Goal: Task Accomplishment & Management: Manage account settings

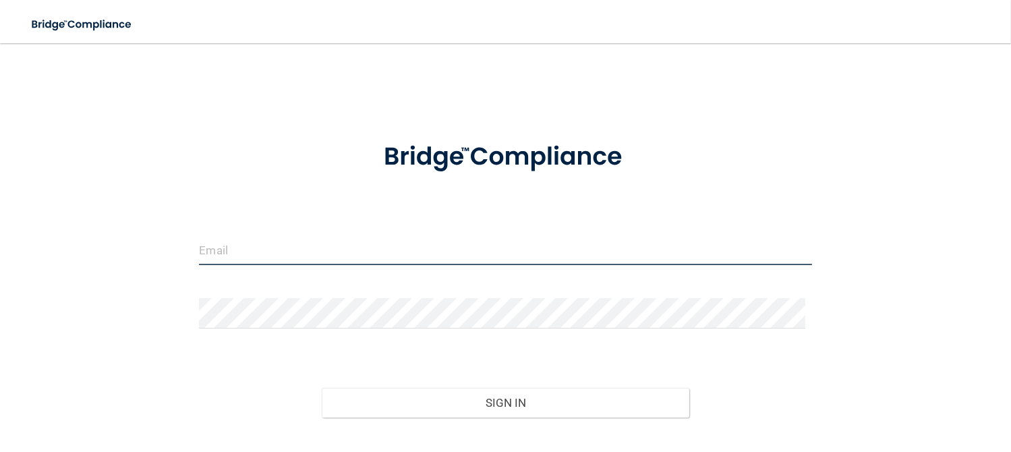
click at [385, 258] on input "email" at bounding box center [505, 250] width 613 height 30
type input "[EMAIL_ADDRESS][DOMAIN_NAME]"
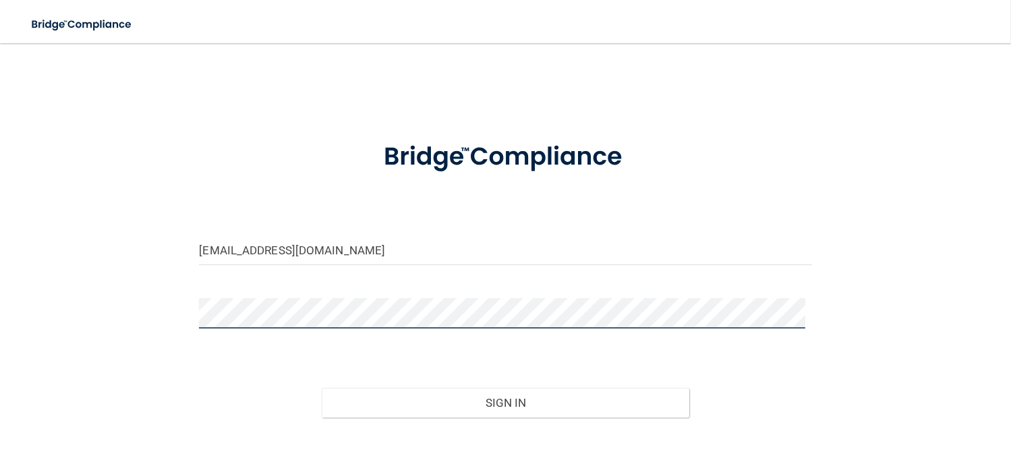
scroll to position [86, 0]
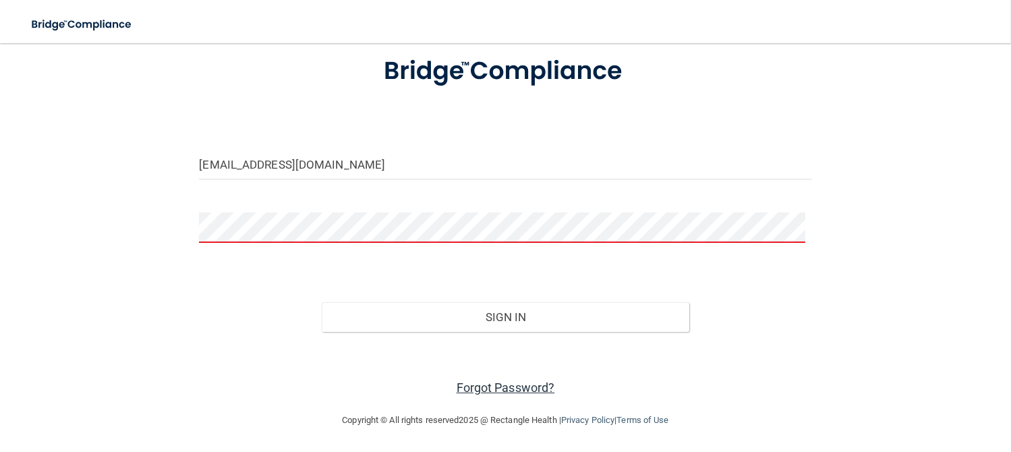
click at [478, 385] on link "Forgot Password?" at bounding box center [506, 387] width 98 height 14
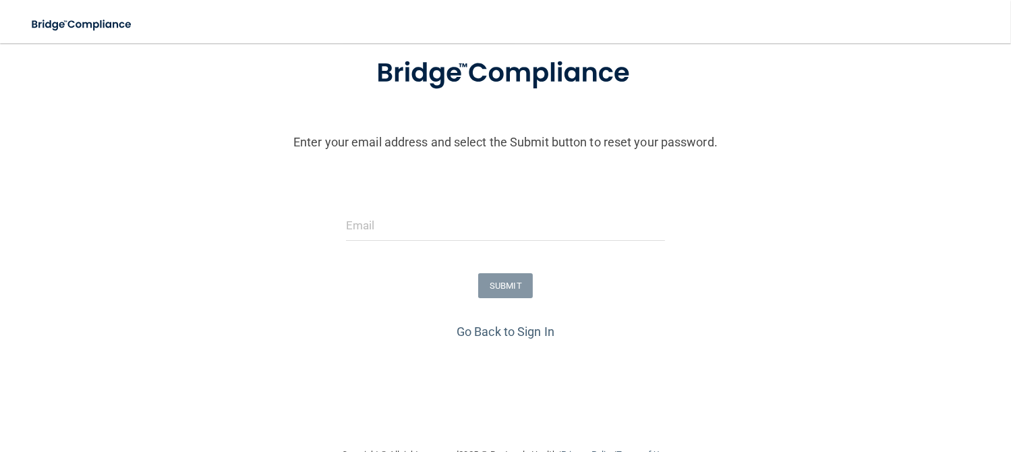
scroll to position [121, 0]
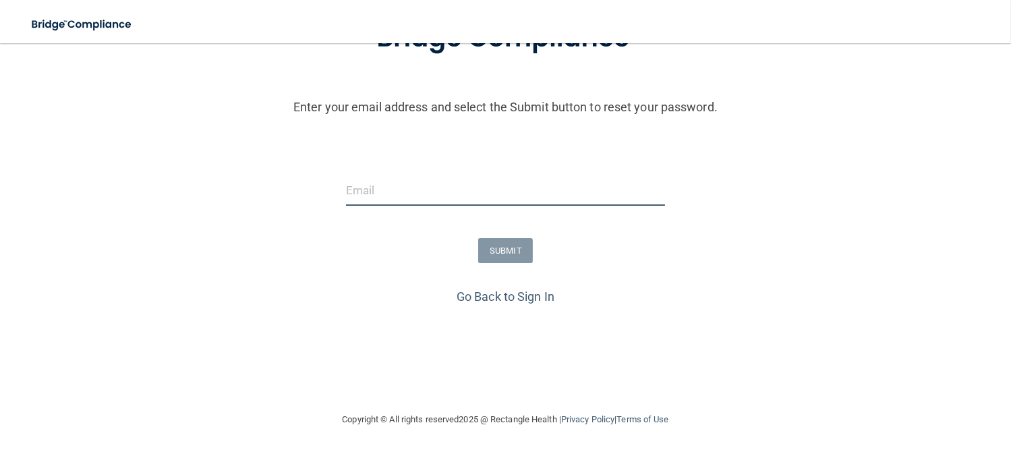
click at [461, 185] on input "email" at bounding box center [505, 190] width 319 height 30
type input "[EMAIL_ADDRESS][DOMAIN_NAME]"
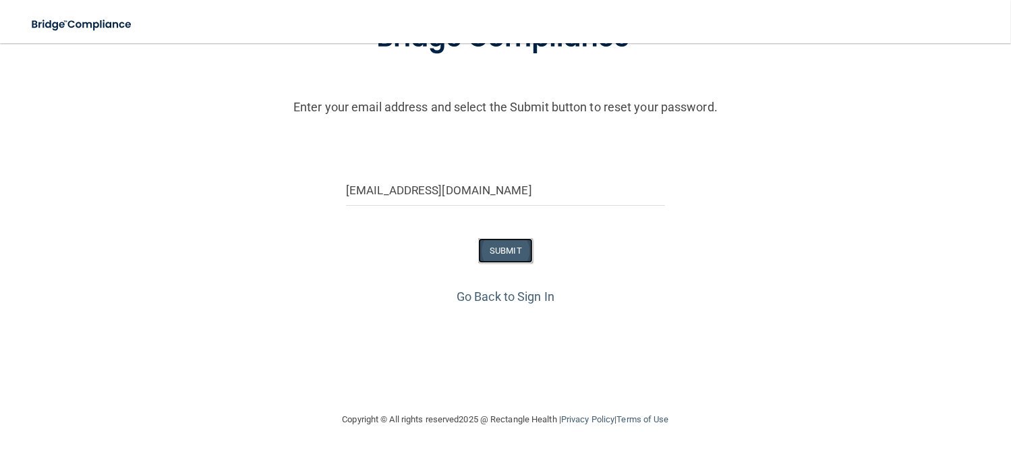
click at [494, 242] on button "SUBMIT" at bounding box center [505, 250] width 55 height 25
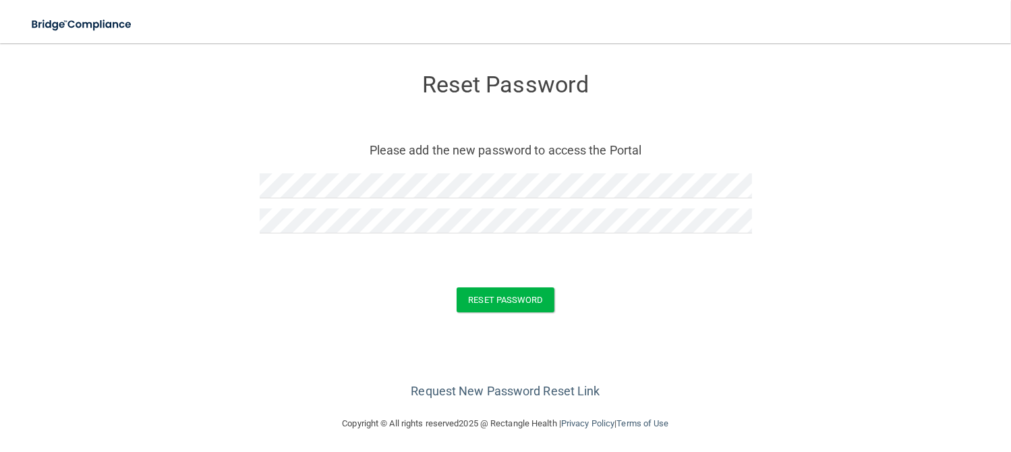
click at [737, 221] on keeper-lock "Open Keeper Popup" at bounding box center [737, 221] width 16 height 16
click at [478, 308] on button "Reset Password" at bounding box center [505, 299] width 97 height 25
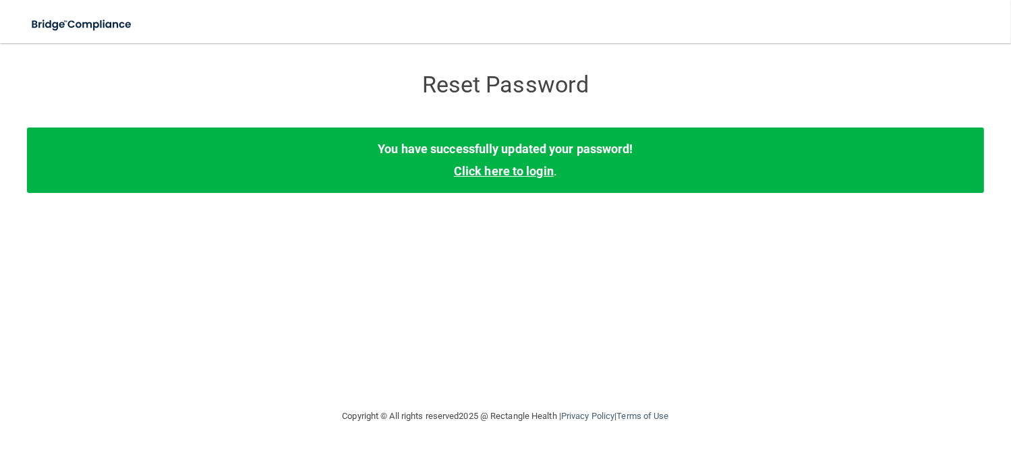
click at [512, 168] on link "Click here to login" at bounding box center [504, 171] width 100 height 14
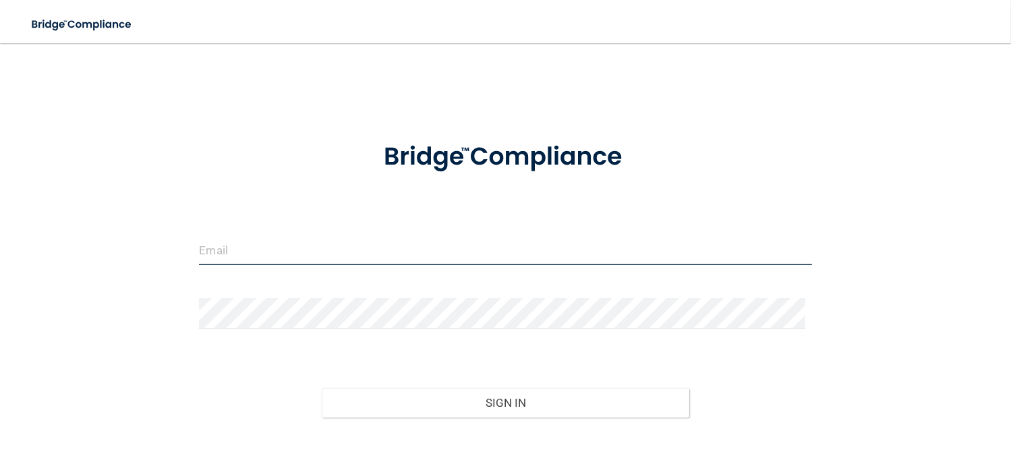
type input "[EMAIL_ADDRESS][DOMAIN_NAME]"
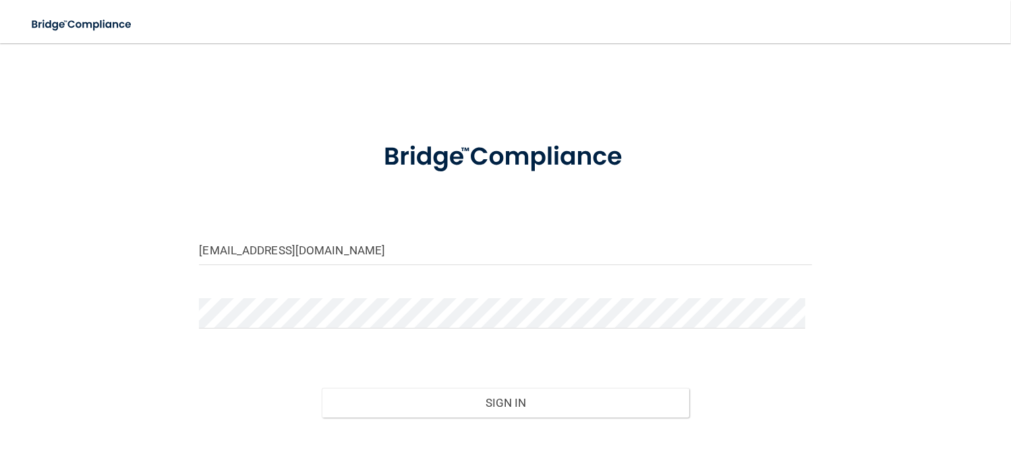
click at [475, 418] on div "Forgot Password?" at bounding box center [505, 451] width 633 height 67
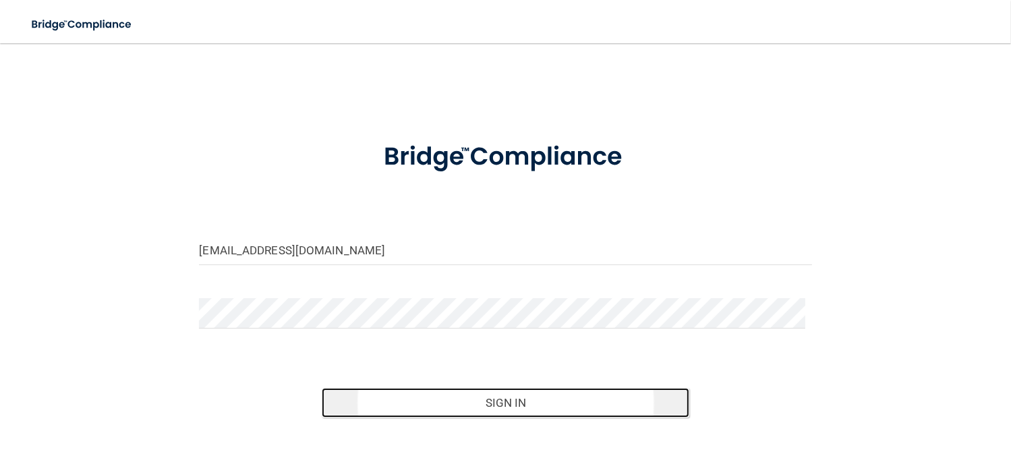
click at [482, 407] on button "Sign In" at bounding box center [506, 403] width 368 height 30
